Goal: Task Accomplishment & Management: Manage account settings

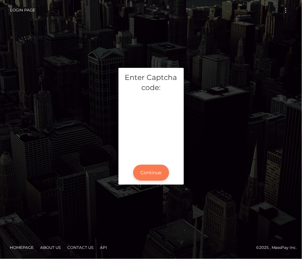
click at [151, 173] on button "Continue" at bounding box center [151, 173] width 36 height 16
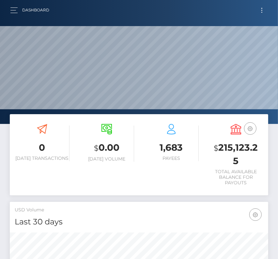
click at [263, 12] on button "Toggle navigation" at bounding box center [262, 10] width 12 height 9
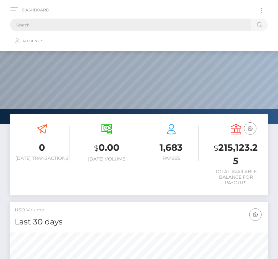
click at [100, 30] on input "text" at bounding box center [130, 25] width 241 height 12
paste input "285205"
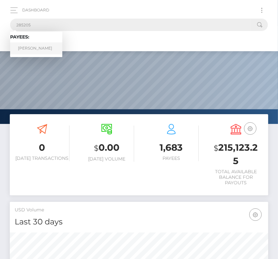
type input "285205"
click at [48, 47] on link "Vannarath Pang" at bounding box center [36, 48] width 52 height 12
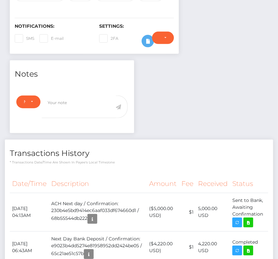
scroll to position [184, 0]
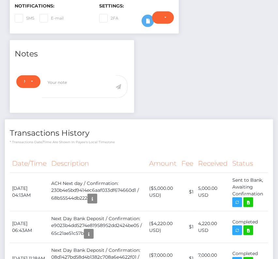
scroll to position [78, 80]
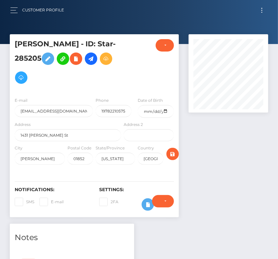
click at [263, 8] on button "Toggle navigation" at bounding box center [262, 10] width 12 height 9
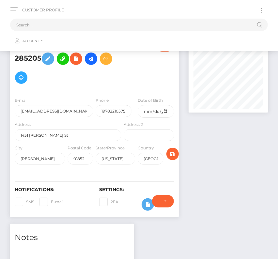
click at [263, 8] on button "Toggle navigation" at bounding box center [262, 10] width 12 height 9
click at [166, 25] on input "text" at bounding box center [130, 25] width 241 height 12
paste input "45131"
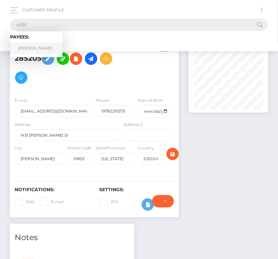
type input "45131"
click at [34, 50] on link "Aaron Duane Wall" at bounding box center [36, 48] width 52 height 12
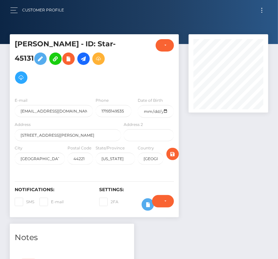
scroll to position [78, 80]
click at [87, 57] on icon at bounding box center [84, 59] width 8 height 8
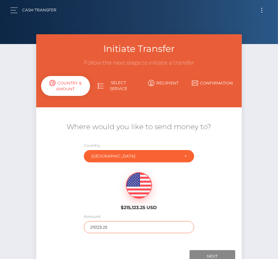
click at [113, 230] on input "215123.25" at bounding box center [139, 227] width 110 height 12
type input "114.21"
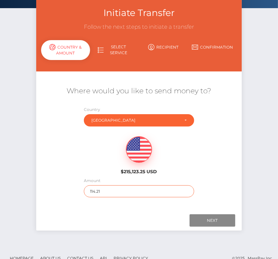
scroll to position [46, 0]
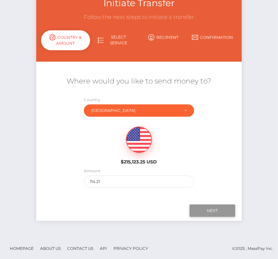
click at [213, 210] on input "Next" at bounding box center [213, 211] width 46 height 12
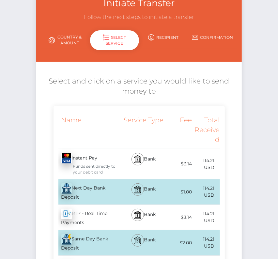
click at [85, 187] on div "Next Day Bank Deposit - USD" at bounding box center [89, 191] width 70 height 25
click at [83, 188] on div "Next Day Bank Deposit - USD" at bounding box center [89, 191] width 70 height 25
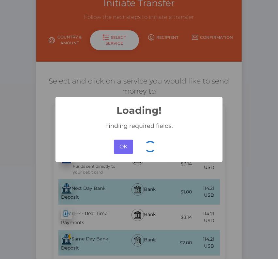
click at [129, 144] on button "OK" at bounding box center [123, 147] width 19 height 14
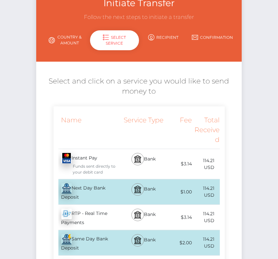
click at [71, 195] on div "Next Day Bank Deposit - USD" at bounding box center [89, 191] width 70 height 25
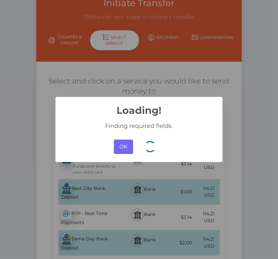
click at [121, 144] on button "OK" at bounding box center [123, 147] width 19 height 14
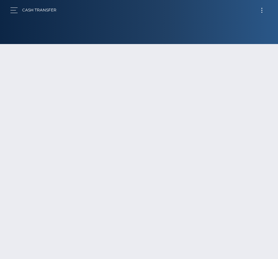
scroll to position [45, 0]
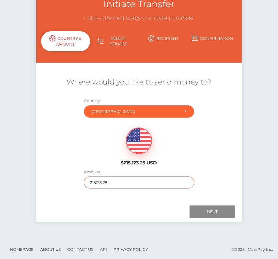
click at [114, 185] on input "215123.25" at bounding box center [139, 183] width 110 height 12
type input "114.21"
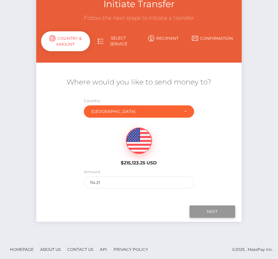
click at [208, 212] on input "Next" at bounding box center [213, 212] width 46 height 12
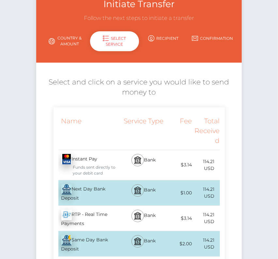
click at [79, 192] on div "Next Day Bank Deposit - USD" at bounding box center [89, 192] width 70 height 25
click at [92, 193] on div "Next Day Bank Deposit - USD" at bounding box center [89, 192] width 70 height 25
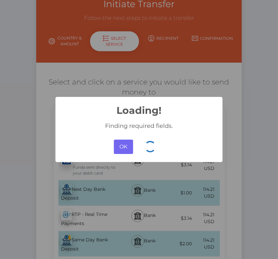
click at [124, 147] on button "OK" at bounding box center [123, 147] width 19 height 14
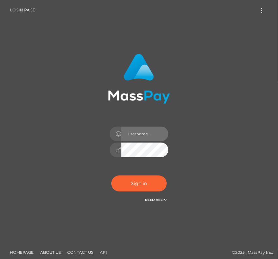
type input "kateo"
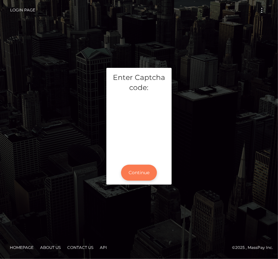
click at [143, 173] on button "Continue" at bounding box center [139, 173] width 36 height 16
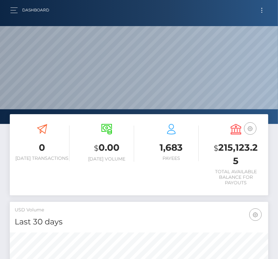
scroll to position [116, 124]
click at [261, 10] on button "Toggle navigation" at bounding box center [262, 10] width 12 height 9
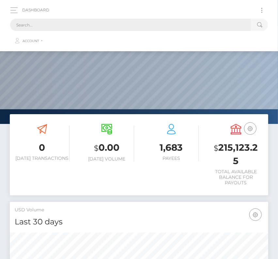
click at [156, 27] on input "text" at bounding box center [130, 25] width 241 height 12
paste input "45131"
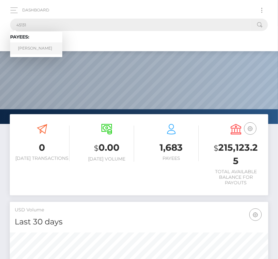
type input "45131"
click at [35, 44] on link "Aaron Duane Wall" at bounding box center [36, 48] width 52 height 12
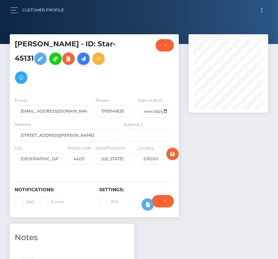
click at [87, 58] on icon at bounding box center [84, 59] width 8 height 8
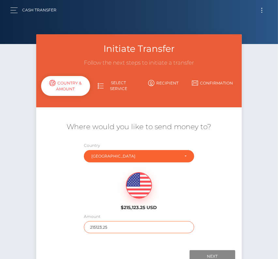
click at [105, 228] on input "215123.25" at bounding box center [139, 227] width 110 height 12
type input "114.21"
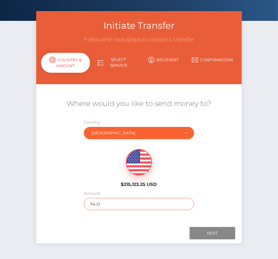
scroll to position [34, 0]
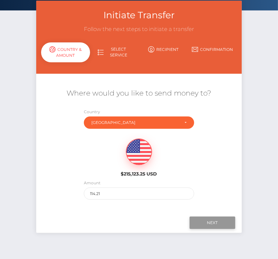
click at [221, 217] on input "Next" at bounding box center [213, 223] width 46 height 12
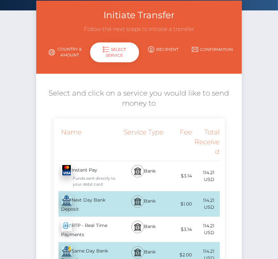
click at [97, 204] on div "Next Day Bank Deposit - USD" at bounding box center [89, 204] width 70 height 25
click at [85, 203] on div "Next Day Bank Deposit - USD" at bounding box center [89, 204] width 70 height 25
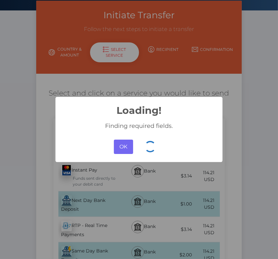
click at [125, 140] on button "OK" at bounding box center [123, 147] width 19 height 14
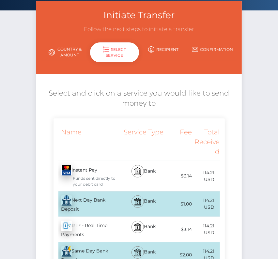
click at [125, 146] on div "Service Type" at bounding box center [144, 142] width 42 height 38
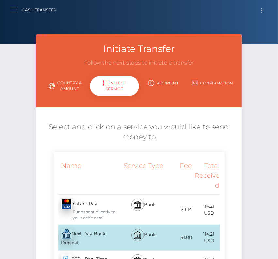
click at [263, 8] on button "Toggle navigation" at bounding box center [262, 10] width 12 height 9
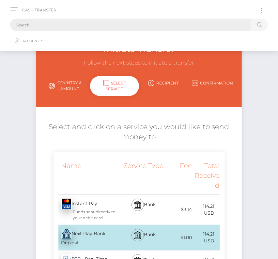
click at [142, 27] on input "text" at bounding box center [130, 25] width 241 height 12
paste input "45131"
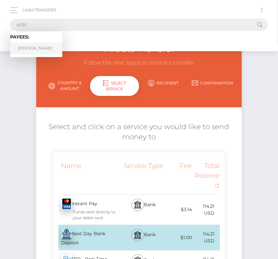
type input "45131"
click at [38, 48] on link "Aaron Duane Wall" at bounding box center [36, 48] width 52 height 12
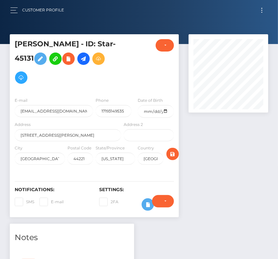
scroll to position [78, 80]
click at [260, 10] on button "Toggle navigation" at bounding box center [262, 10] width 12 height 9
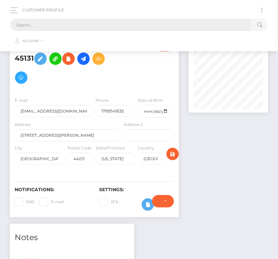
click at [158, 25] on input "text" at bounding box center [130, 25] width 241 height 12
paste input "604347"
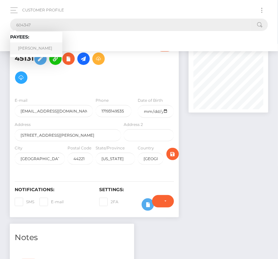
type input "604347"
click at [47, 49] on link "David Erick Malatesta Amache" at bounding box center [36, 48] width 52 height 12
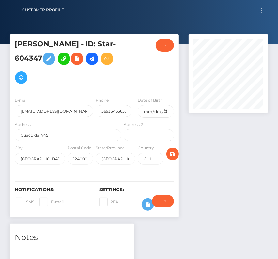
scroll to position [78, 80]
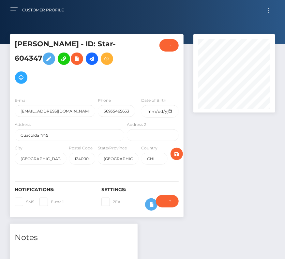
scroll to position [326254, 326250]
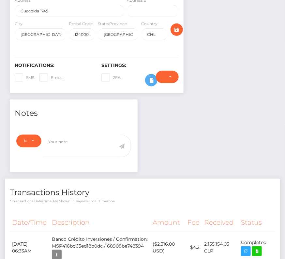
scroll to position [254, 0]
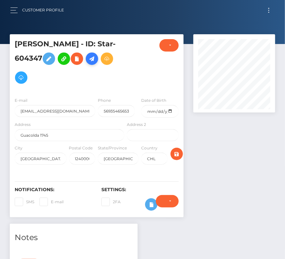
click at [88, 63] on icon at bounding box center [92, 59] width 8 height 8
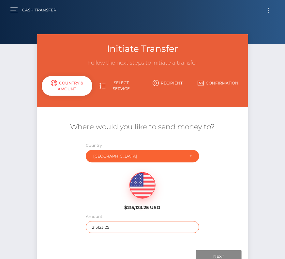
click at [103, 228] on input "215123.25" at bounding box center [143, 227] width 114 height 12
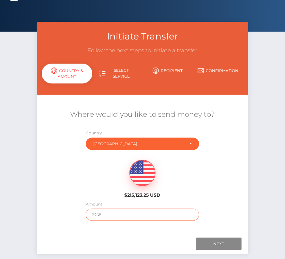
scroll to position [28, 0]
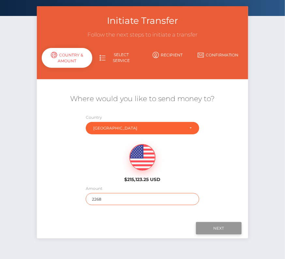
type input "2268"
click at [225, 229] on input "Next" at bounding box center [219, 228] width 46 height 12
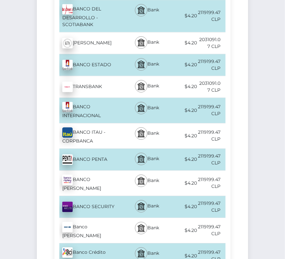
scroll to position [359, 0]
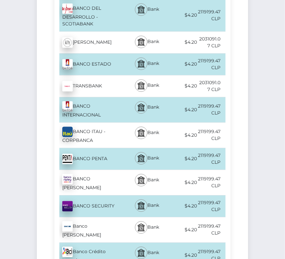
click at [94, 243] on div "Banco Crédito Inversiones - CLP" at bounding box center [89, 255] width 71 height 25
click at [110, 243] on div "Banco Crédito Inversiones - CLP" at bounding box center [89, 255] width 71 height 25
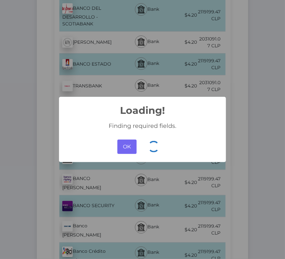
click at [130, 148] on button "OK" at bounding box center [126, 147] width 19 height 14
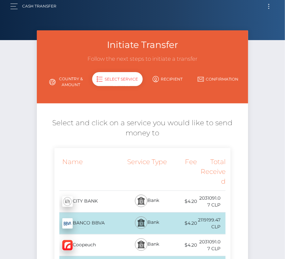
scroll to position [0, 0]
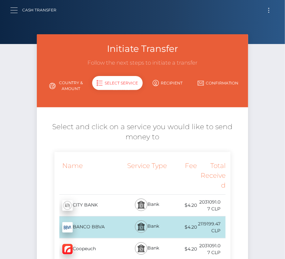
click at [13, 10] on button "button" at bounding box center [16, 10] width 12 height 9
click at [12, 9] on button "button" at bounding box center [16, 10] width 12 height 9
click at [18, 10] on button "button" at bounding box center [16, 10] width 12 height 9
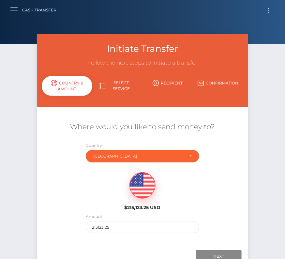
click at [11, 8] on span "button" at bounding box center [13, 8] width 7 height 0
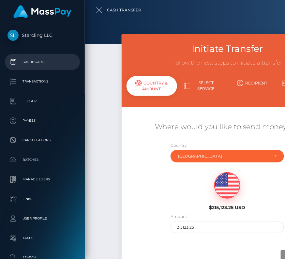
click at [32, 60] on p "Dashboard" at bounding box center [43, 62] width 70 height 10
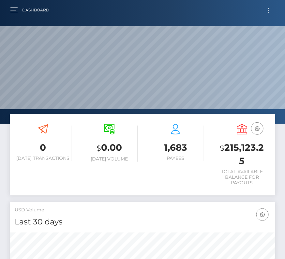
scroll to position [116, 128]
click at [15, 10] on button "button" at bounding box center [16, 10] width 12 height 9
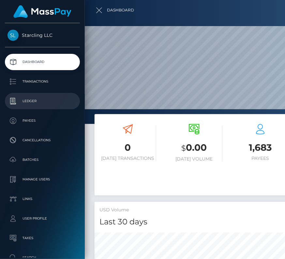
click at [37, 104] on p "Ledger" at bounding box center [43, 101] width 70 height 10
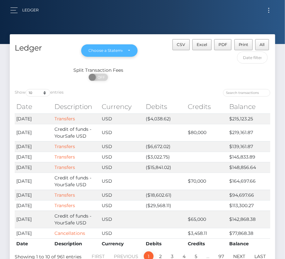
click at [102, 50] on div "Choose a Statement" at bounding box center [106, 50] width 34 height 5
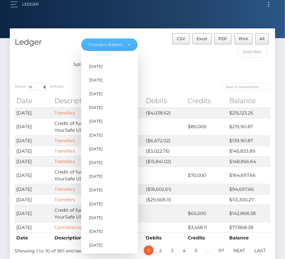
scroll to position [331, 0]
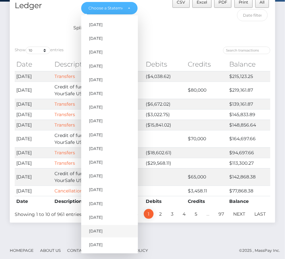
click at [103, 233] on span "Aug 2025" at bounding box center [96, 231] width 14 height 6
select select "Aug 2025"
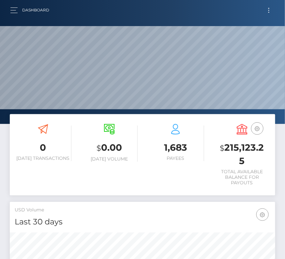
scroll to position [116, 128]
click at [13, 12] on button "button" at bounding box center [16, 10] width 12 height 9
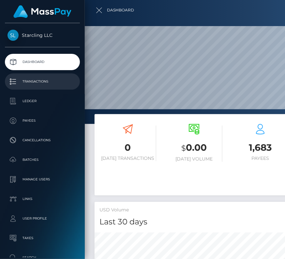
click at [45, 83] on p "Transactions" at bounding box center [43, 82] width 70 height 10
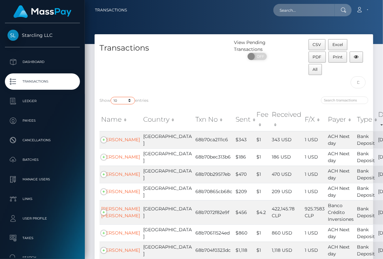
click at [132, 97] on select "10 25 50 100 250 500 1,000 3,500" at bounding box center [123, 101] width 24 height 8
select select "1000"
click at [285, 76] on input "text" at bounding box center [358, 82] width 15 height 12
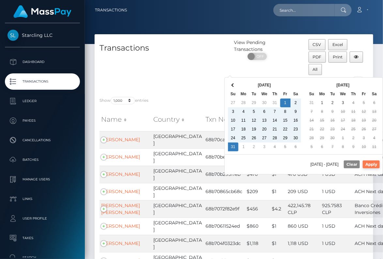
click at [285, 164] on button "Apply" at bounding box center [371, 165] width 17 height 8
type input "[DATE] - [DATE]"
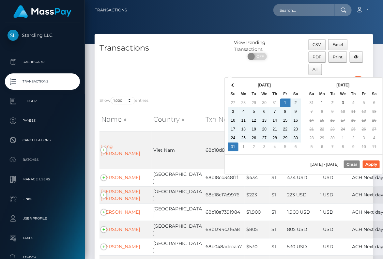
click at [285, 76] on input "[DATE] - [DATE]" at bounding box center [358, 82] width 15 height 12
click at [285, 161] on button "Apply" at bounding box center [371, 165] width 17 height 8
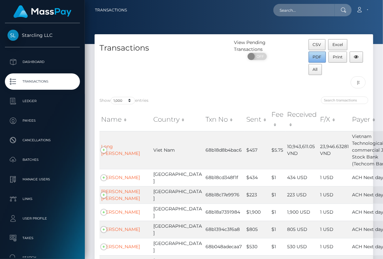
click at [285, 52] on button "PDF" at bounding box center [318, 57] width 18 height 11
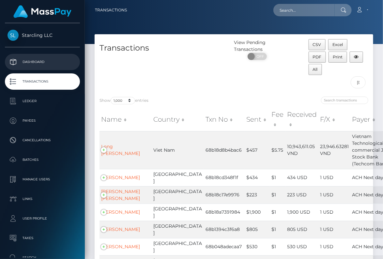
click at [36, 59] on p "Dashboard" at bounding box center [43, 62] width 70 height 10
